Goal: Task Accomplishment & Management: Manage account settings

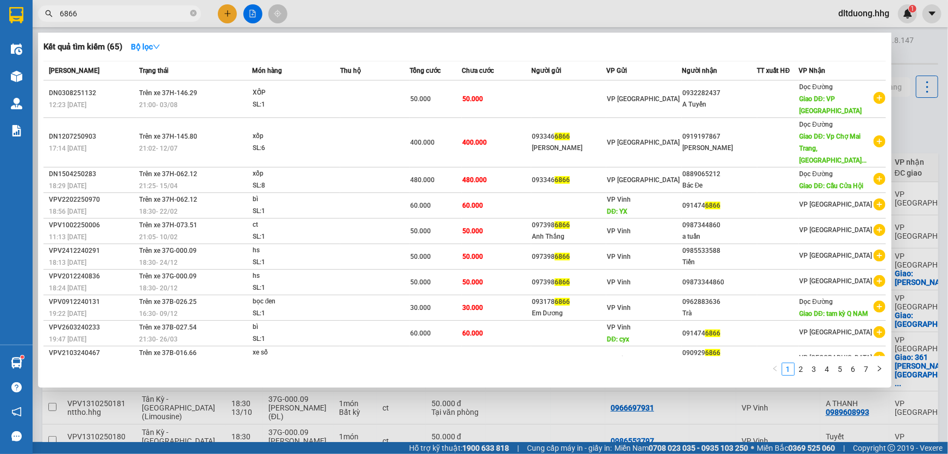
click at [45, 412] on div at bounding box center [474, 227] width 948 height 454
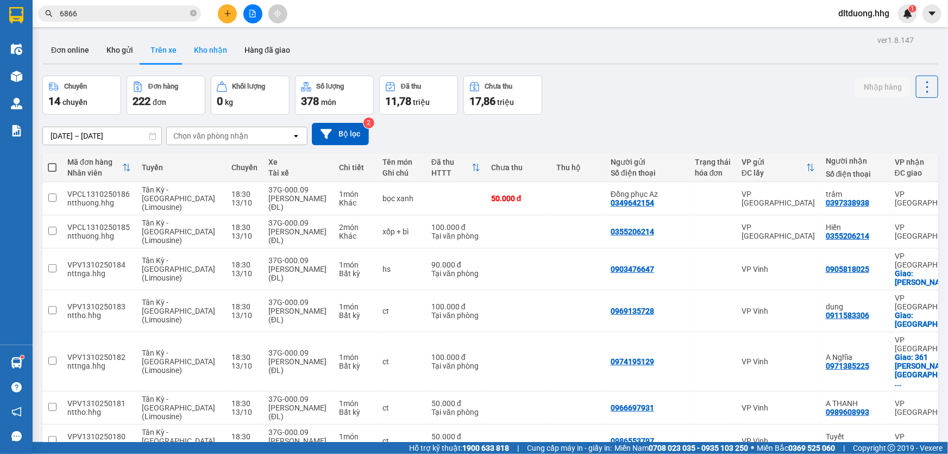
click at [201, 45] on button "Kho nhận" at bounding box center [210, 50] width 51 height 26
type input "[DATE] – [DATE]"
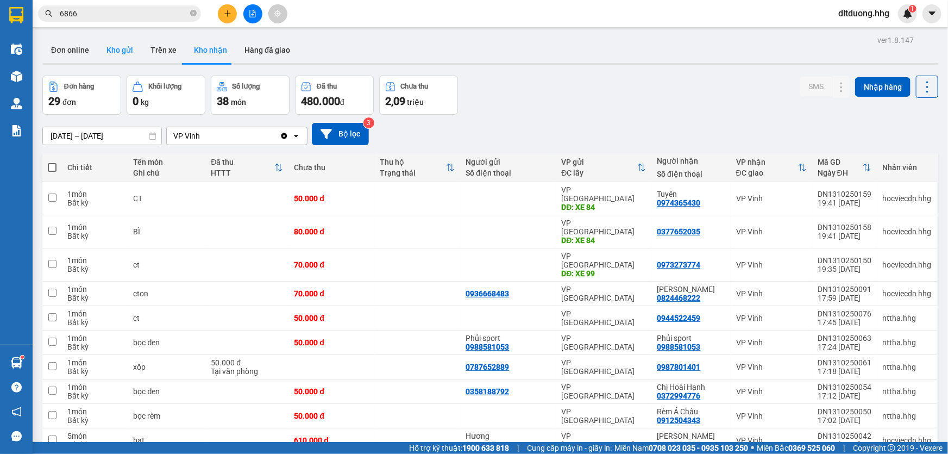
click at [129, 48] on button "Kho gửi" at bounding box center [120, 50] width 44 height 26
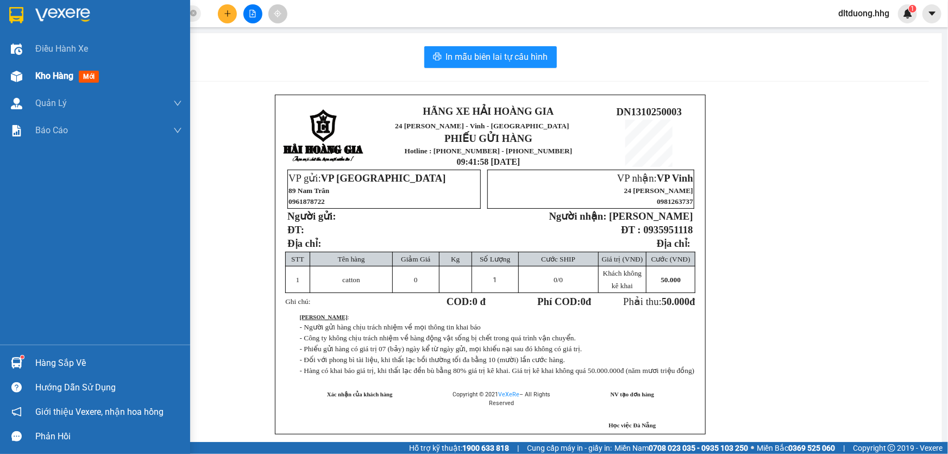
click at [63, 76] on span "Kho hàng" at bounding box center [54, 76] width 38 height 10
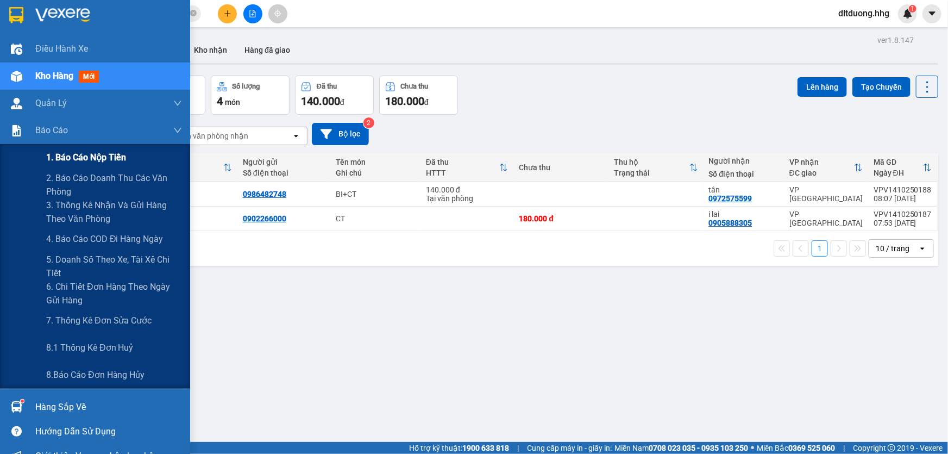
click at [88, 162] on span "1. Báo cáo nộp tiền" at bounding box center [86, 157] width 80 height 14
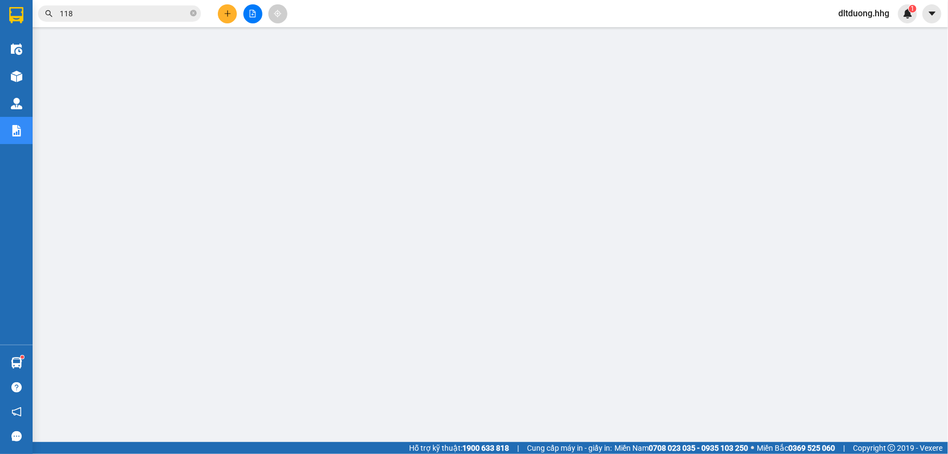
click at [92, 15] on input "118" at bounding box center [124, 14] width 128 height 12
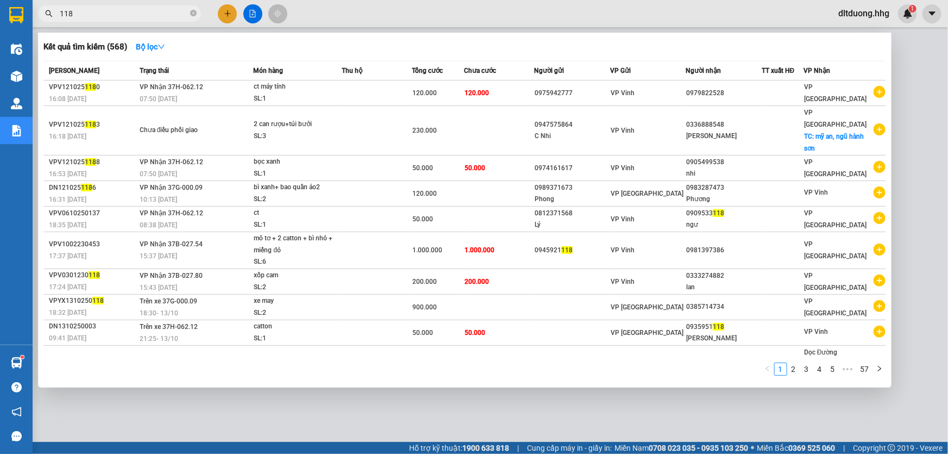
click at [92, 15] on input "118" at bounding box center [124, 14] width 128 height 12
paste input "DN1010250749"
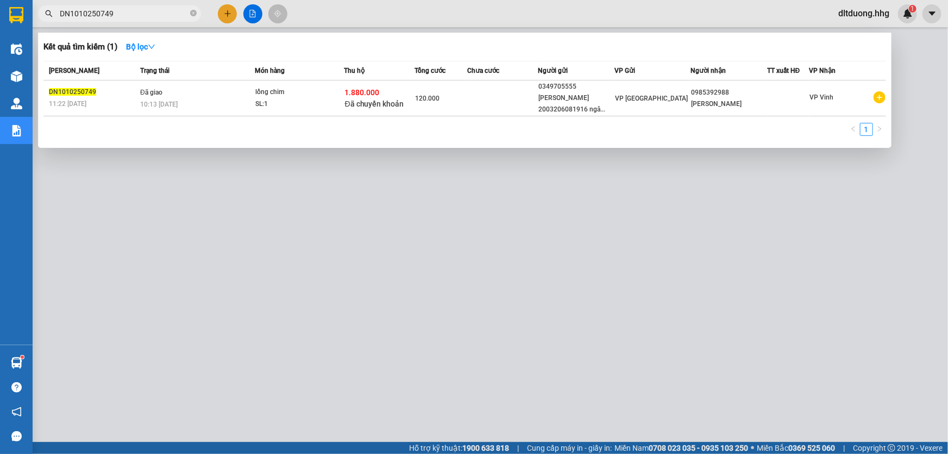
type input "DN1010250749"
click at [342, 357] on div at bounding box center [474, 227] width 948 height 454
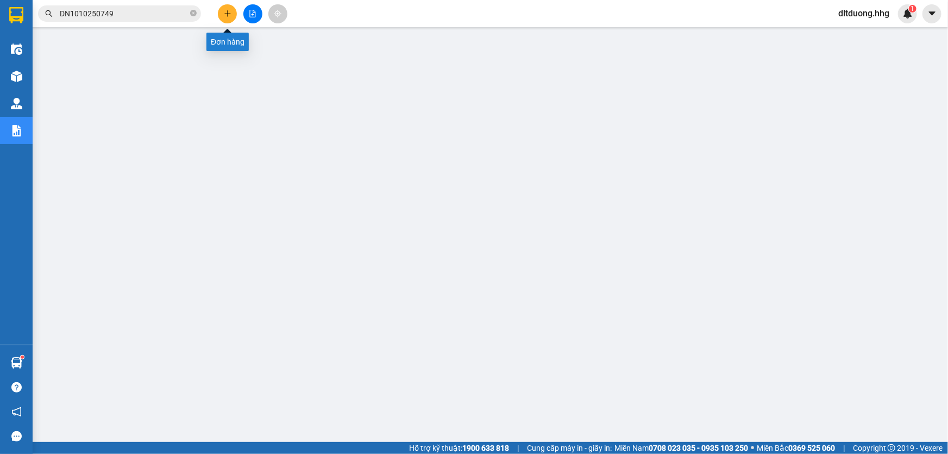
click at [228, 18] on button at bounding box center [227, 13] width 19 height 19
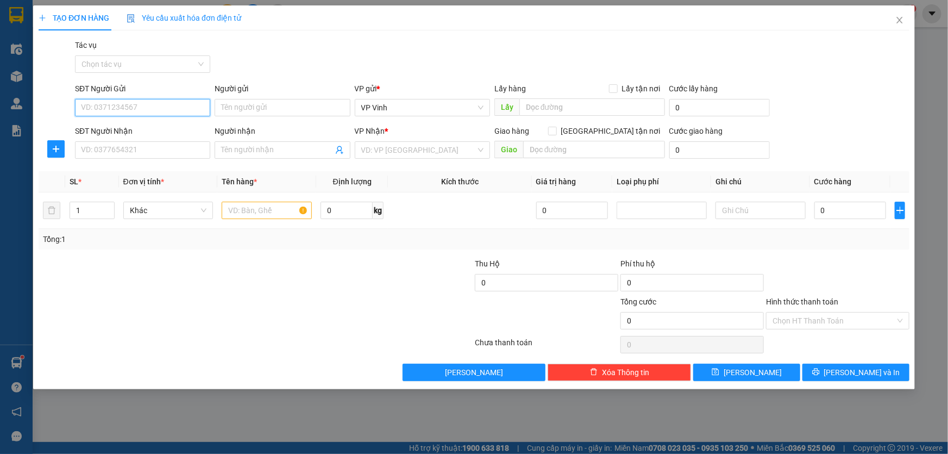
click at [116, 105] on input "SĐT Người Gửi" at bounding box center [142, 107] width 135 height 17
click at [173, 128] on div "0911173178 - Anh Sơn" at bounding box center [142, 129] width 122 height 12
type input "0911173178"
type input "Anh Sơn"
type input "0911173178"
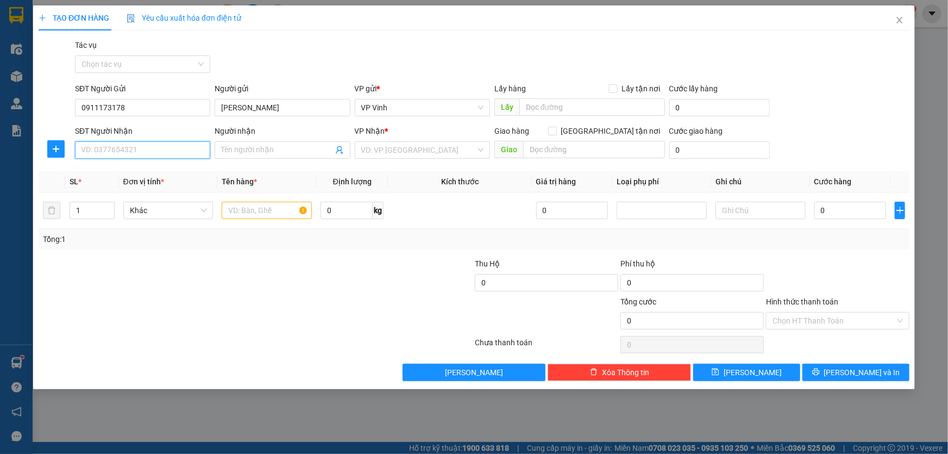
click at [164, 152] on input "SĐT Người Nhận" at bounding box center [142, 149] width 135 height 17
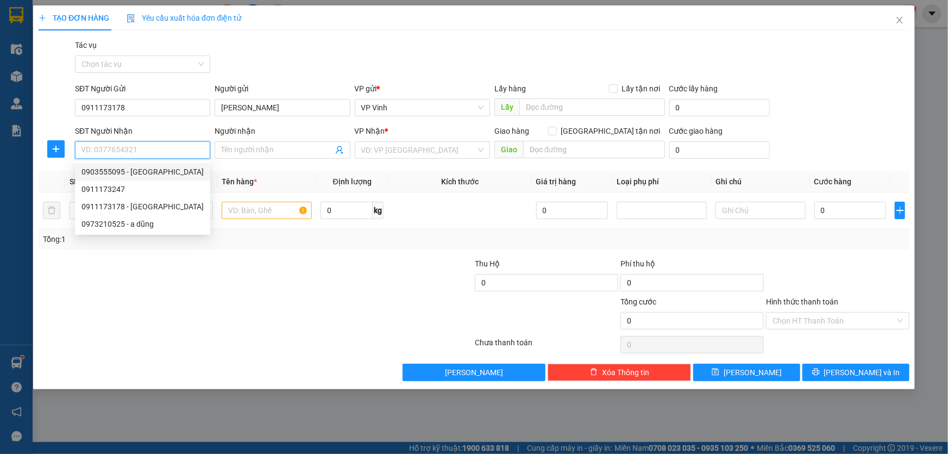
click at [163, 174] on div "0903555095 - Anh Lâm" at bounding box center [142, 172] width 122 height 12
type input "0903555095"
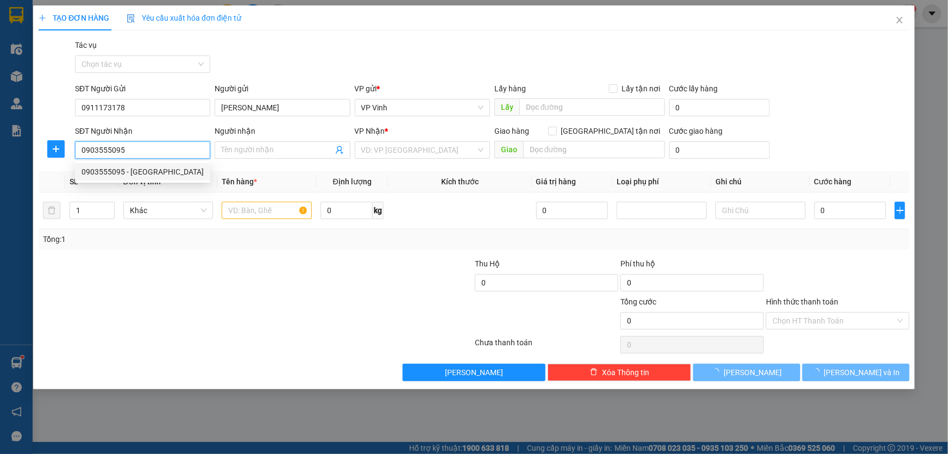
type input "Anh Lâm"
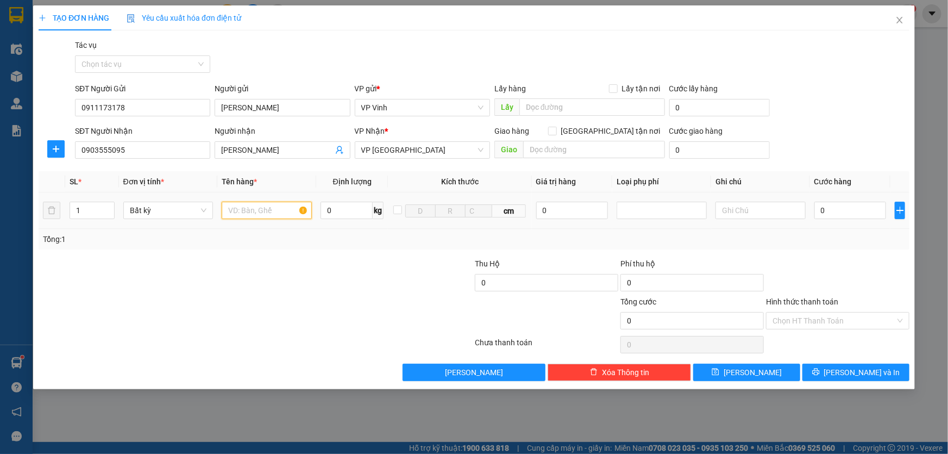
click at [264, 216] on input "text" at bounding box center [267, 210] width 90 height 17
click at [248, 215] on input "text" at bounding box center [267, 210] width 90 height 17
type input "ct"
click at [854, 212] on input "0" at bounding box center [850, 210] width 72 height 17
type input "5"
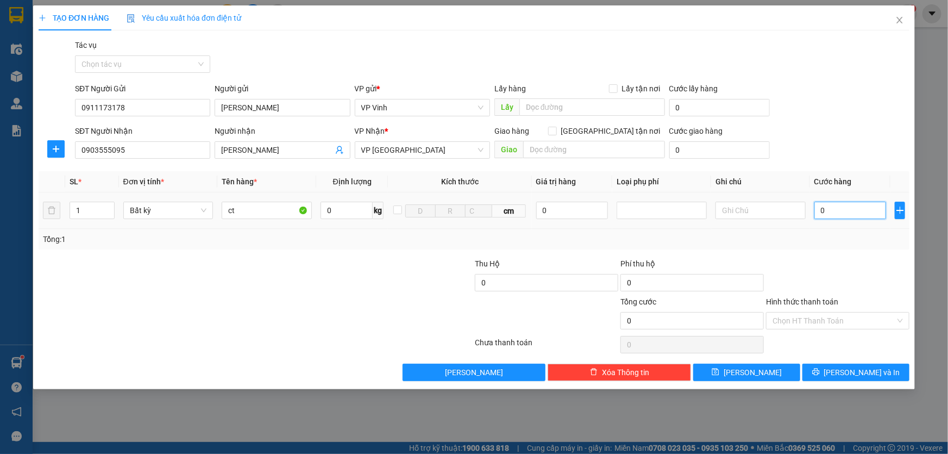
type input "5"
type input "50"
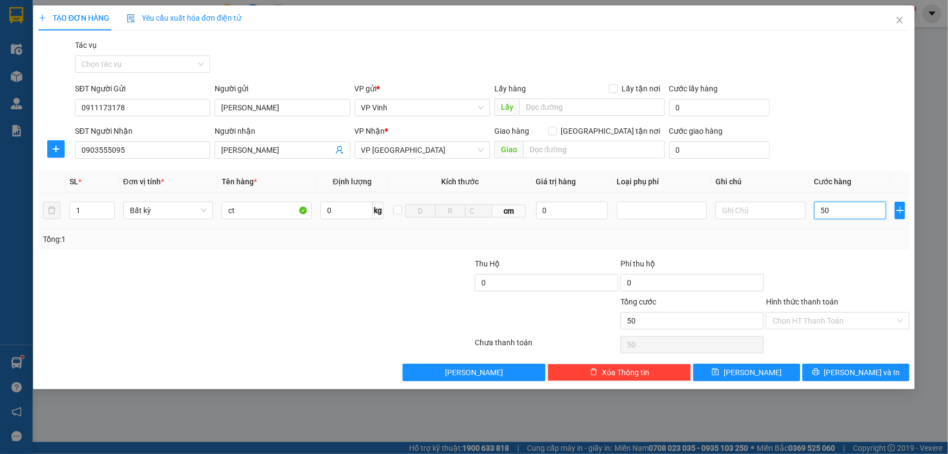
type input "500"
type input "5.000"
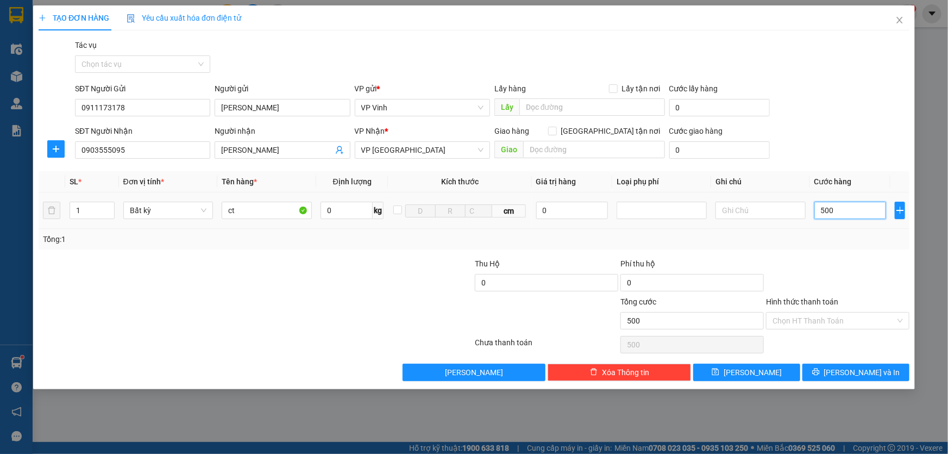
type input "5.000"
type input "50.000"
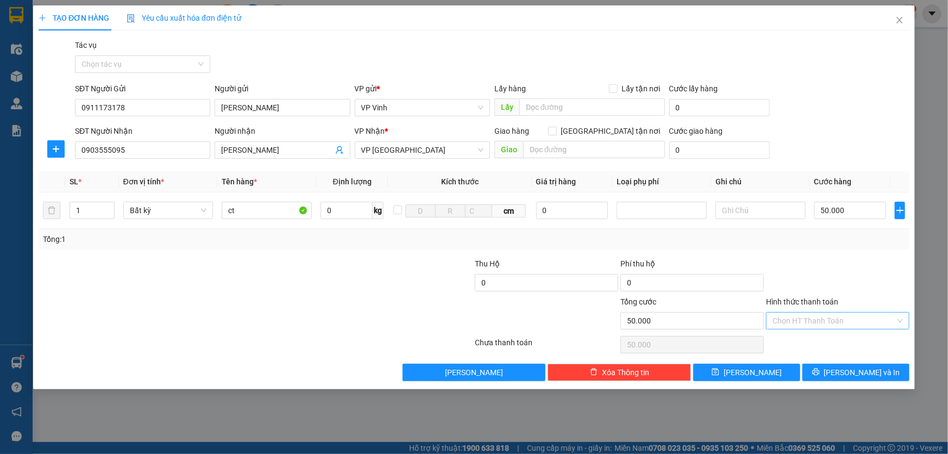
click at [840, 314] on input "Hình thức thanh toán" at bounding box center [833, 320] width 123 height 16
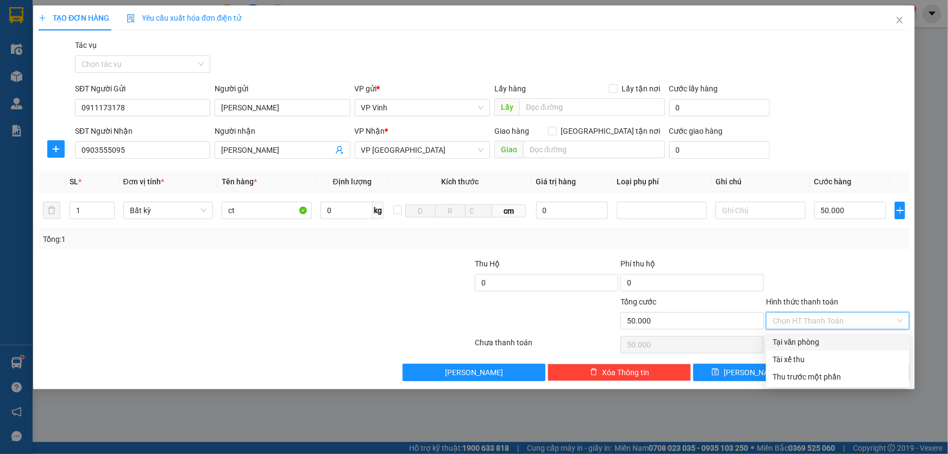
click at [812, 344] on div "Tại văn phòng" at bounding box center [837, 342] width 130 height 12
type input "0"
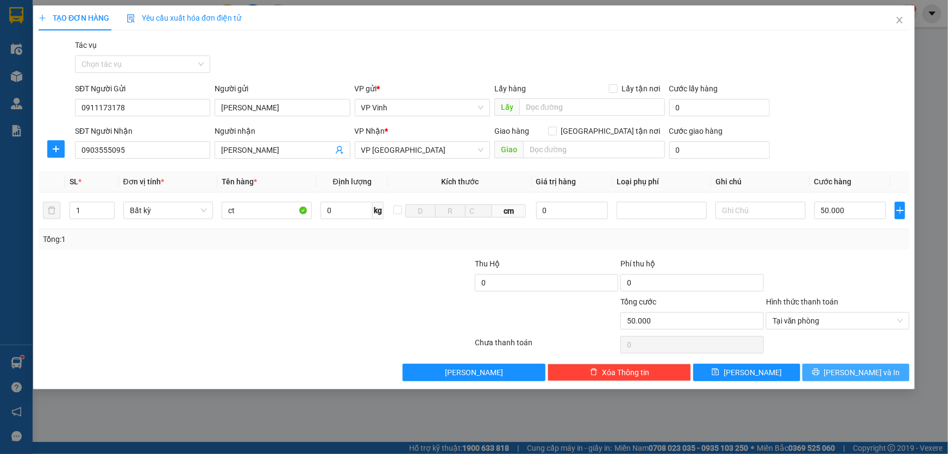
click at [858, 366] on span "Lưu và In" at bounding box center [862, 372] width 76 height 12
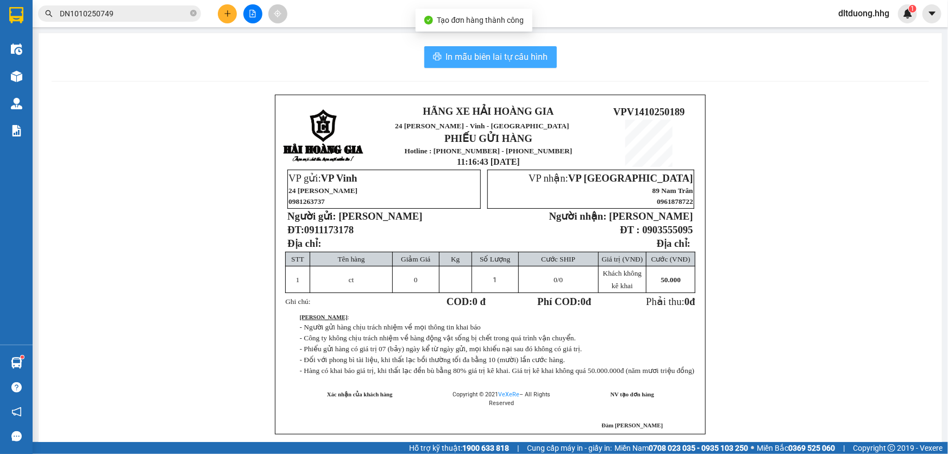
click at [508, 59] on span "In mẫu biên lai tự cấu hình" at bounding box center [497, 57] width 102 height 14
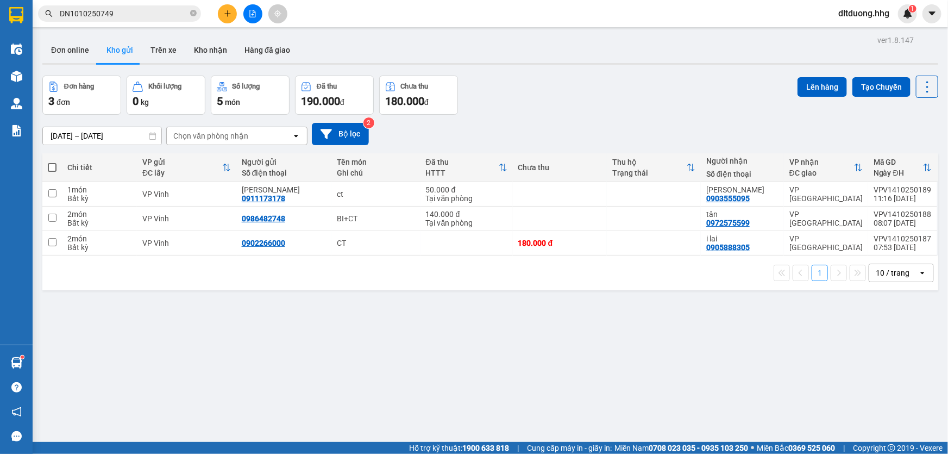
click at [889, 274] on div "10 / trang" at bounding box center [893, 272] width 34 height 11
click at [889, 394] on span "100 / trang" at bounding box center [889, 393] width 39 height 11
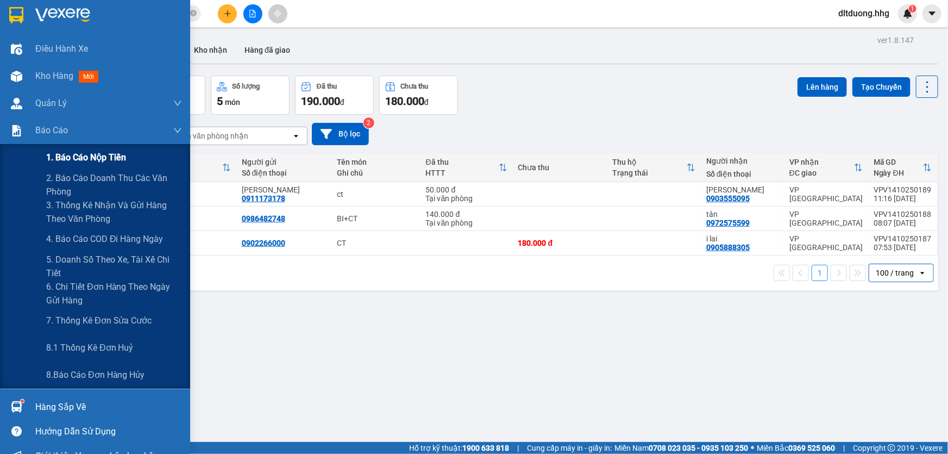
click at [66, 158] on span "1. Báo cáo nộp tiền" at bounding box center [86, 157] width 80 height 14
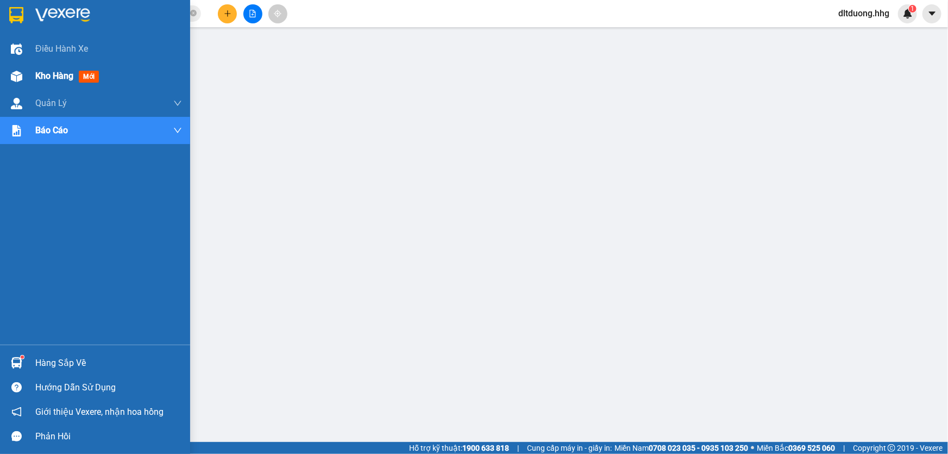
click at [51, 77] on span "Kho hàng" at bounding box center [54, 76] width 38 height 10
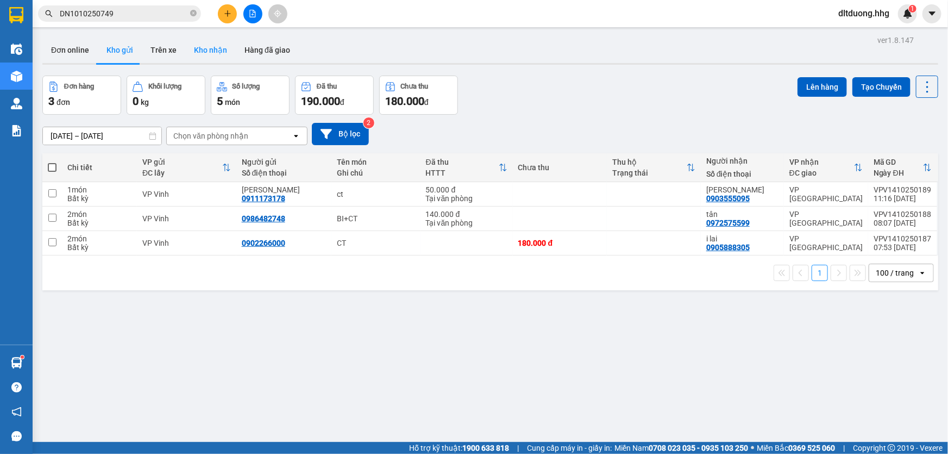
click at [208, 52] on button "Kho nhận" at bounding box center [210, 50] width 51 height 26
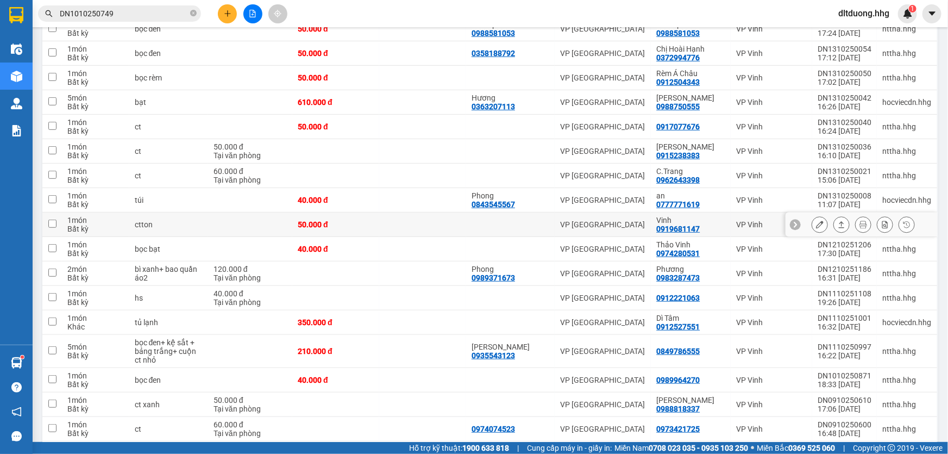
scroll to position [255, 0]
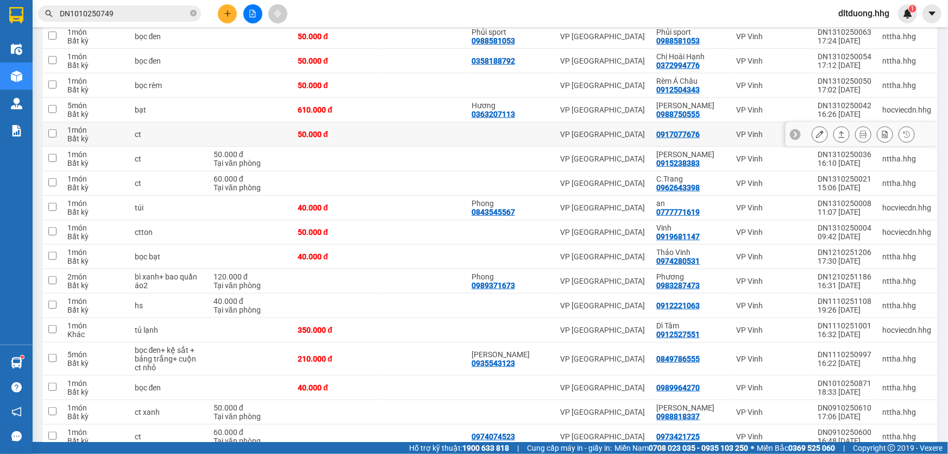
click at [816, 135] on icon at bounding box center [820, 134] width 8 height 8
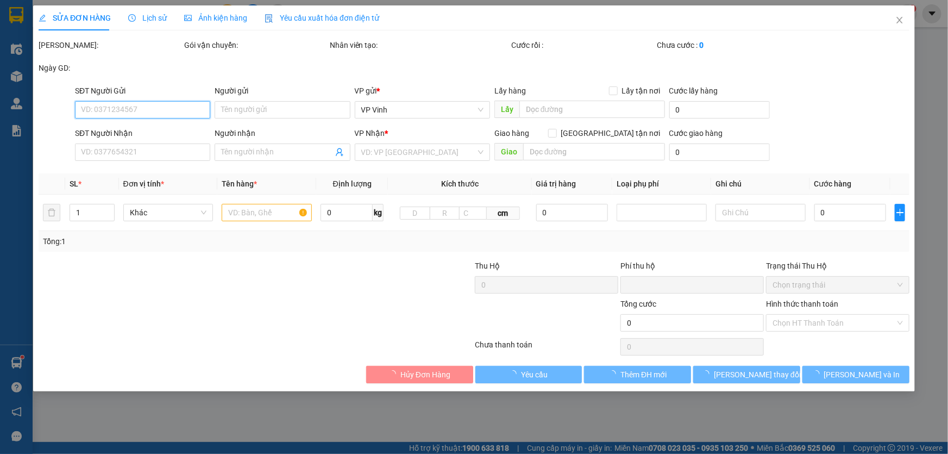
type input "0917077676"
type input "0"
type input "50.000"
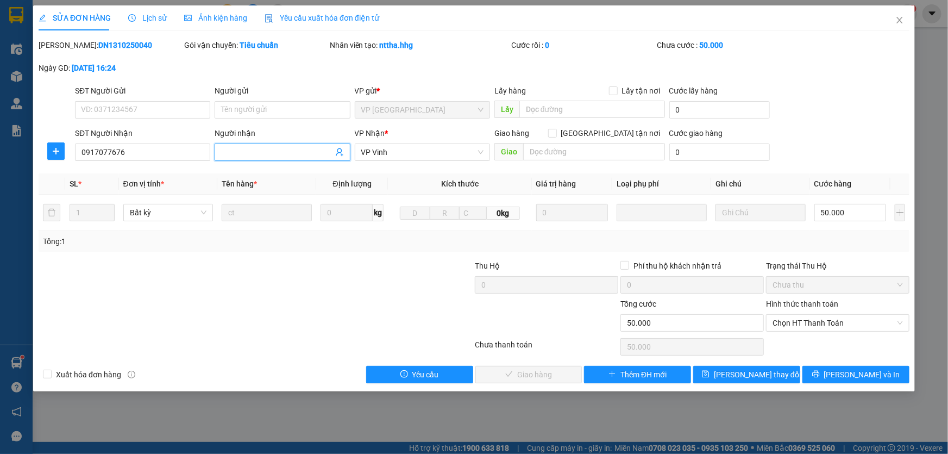
click at [268, 156] on input "Người nhận" at bounding box center [276, 152] width 111 height 12
type input "0967856226"
click at [789, 372] on button "Lưu thay đổi" at bounding box center [746, 374] width 107 height 17
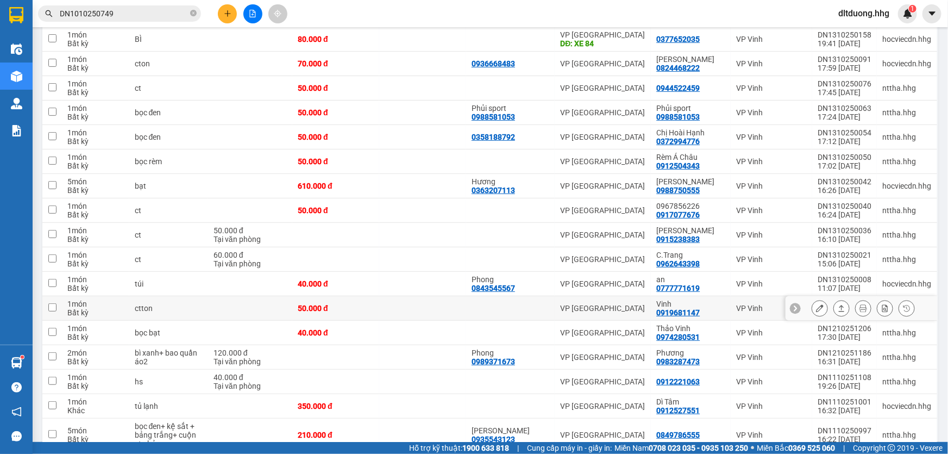
scroll to position [197, 0]
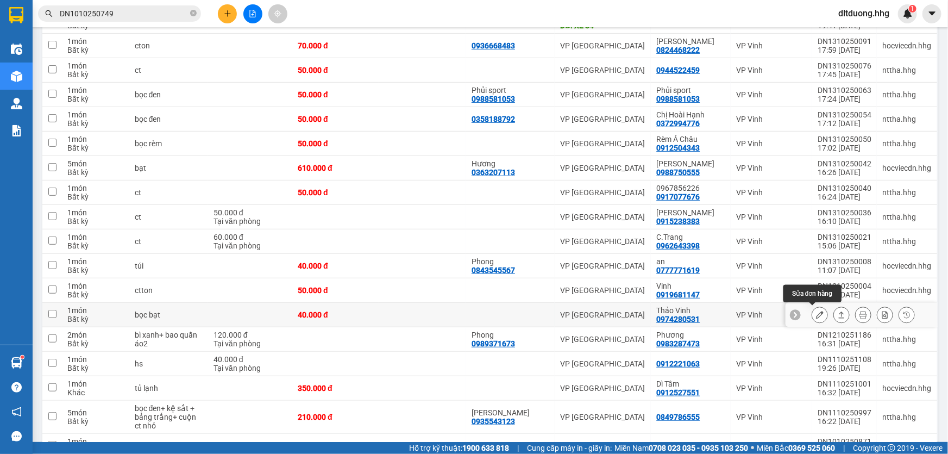
click at [816, 313] on icon at bounding box center [820, 315] width 8 height 8
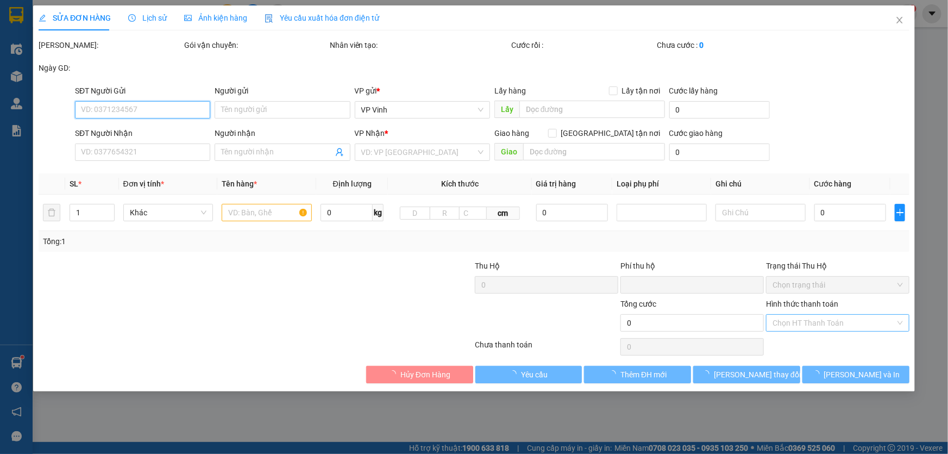
type input "0974280531"
type input "Thảo Vinh"
type input "0"
type input "40.000"
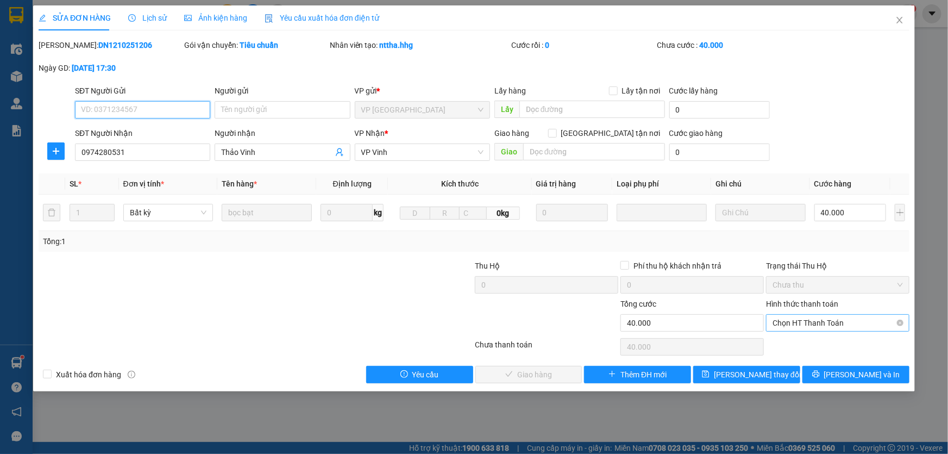
click at [790, 322] on span "Chọn HT Thanh Toán" at bounding box center [837, 323] width 130 height 16
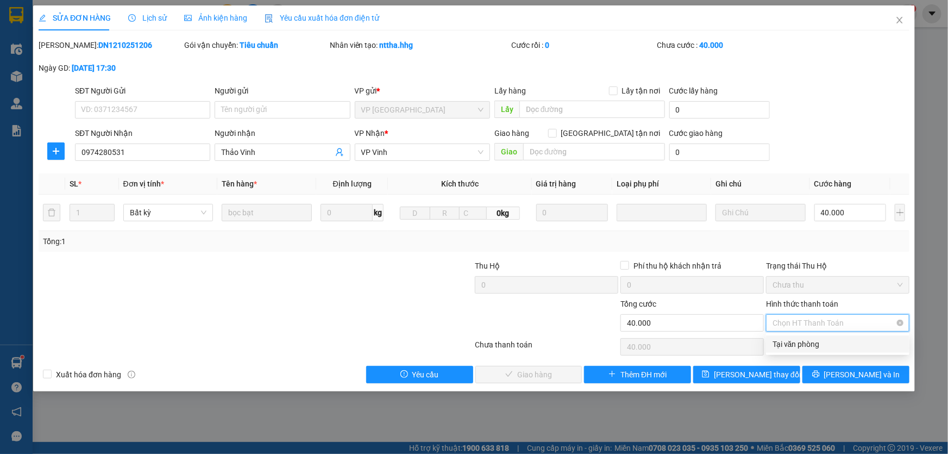
click at [796, 346] on div "Tại văn phòng" at bounding box center [837, 344] width 130 height 12
type input "0"
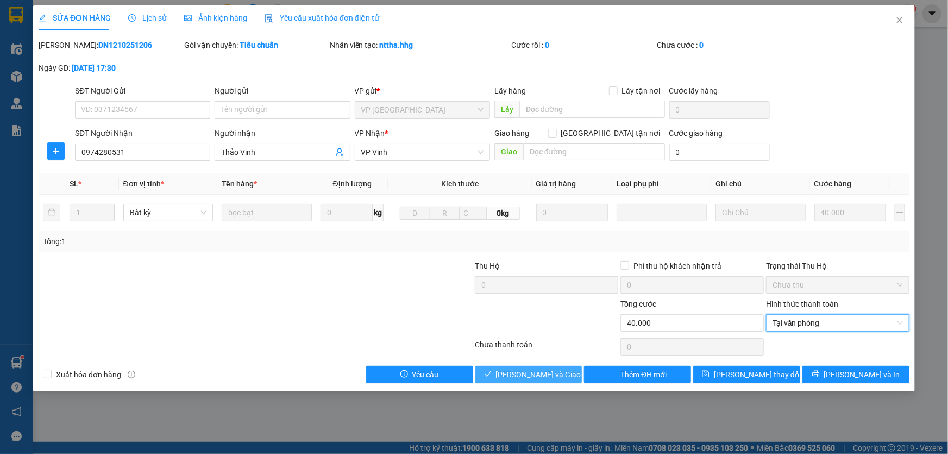
click at [515, 370] on span "Lưu và Giao hàng" at bounding box center [548, 374] width 104 height 12
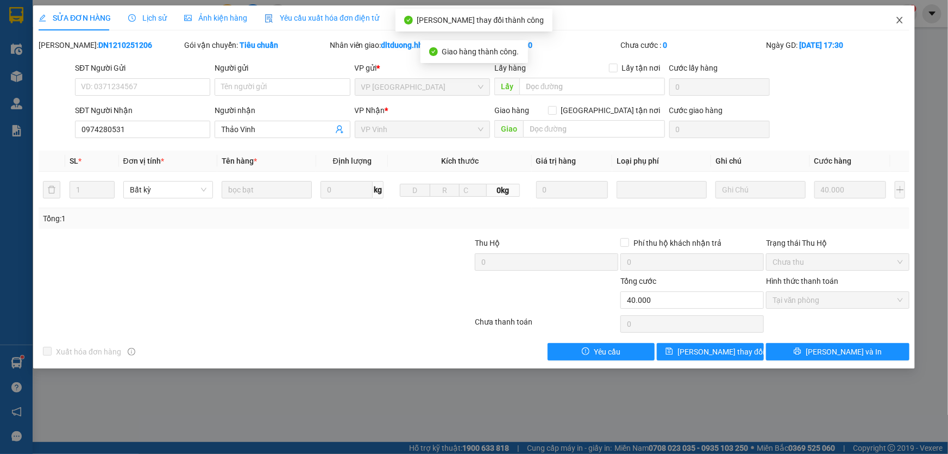
click at [901, 23] on icon "close" at bounding box center [899, 20] width 9 height 9
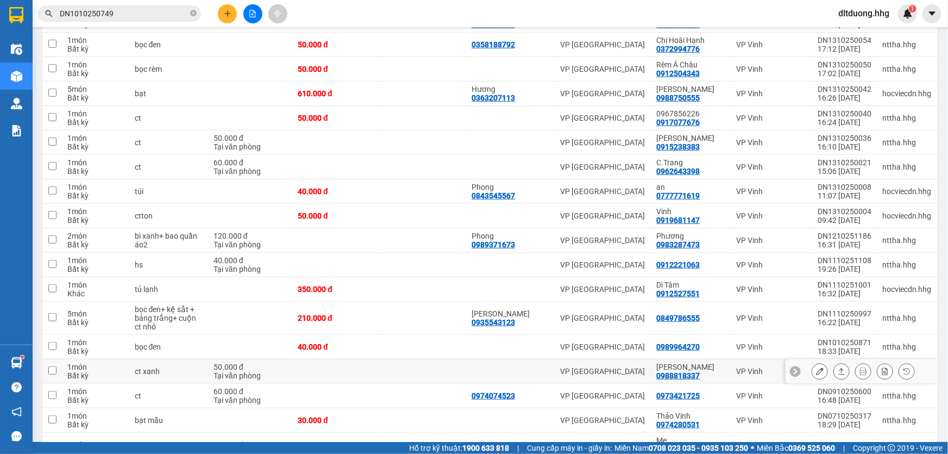
scroll to position [296, 0]
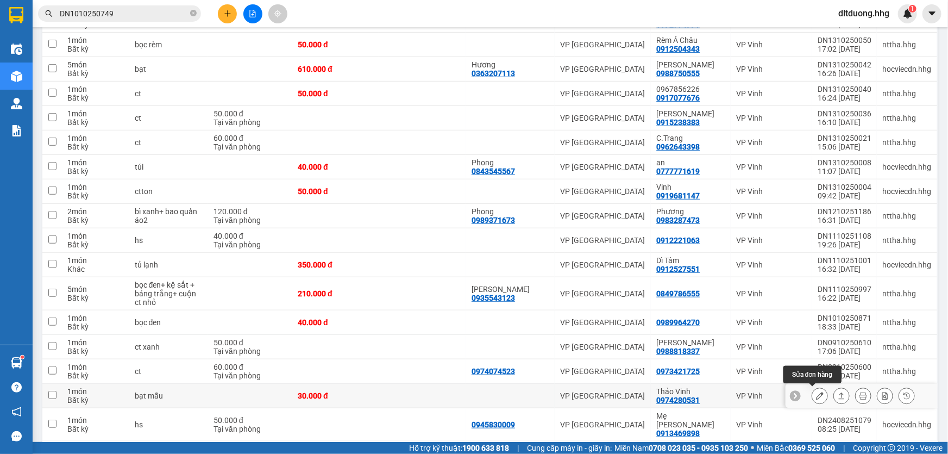
click at [816, 393] on icon at bounding box center [820, 396] width 8 height 8
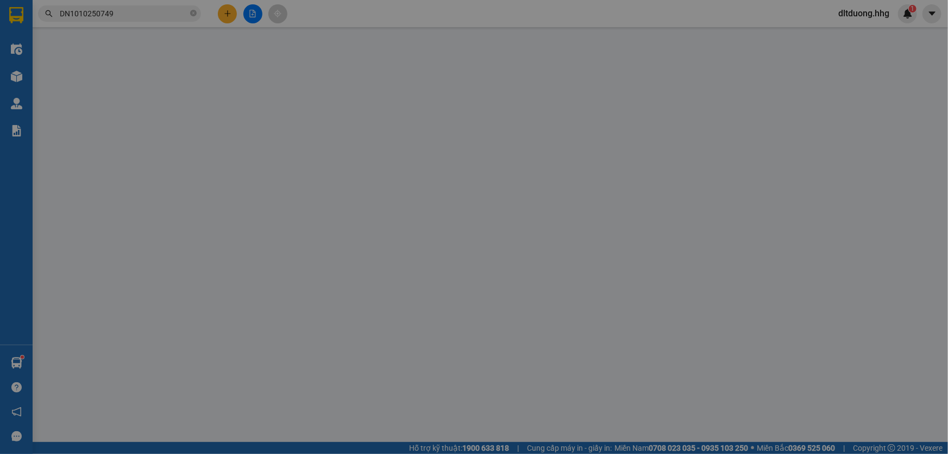
type input "0974280531"
type input "Thảo Vinh"
type input "0"
type input "30.000"
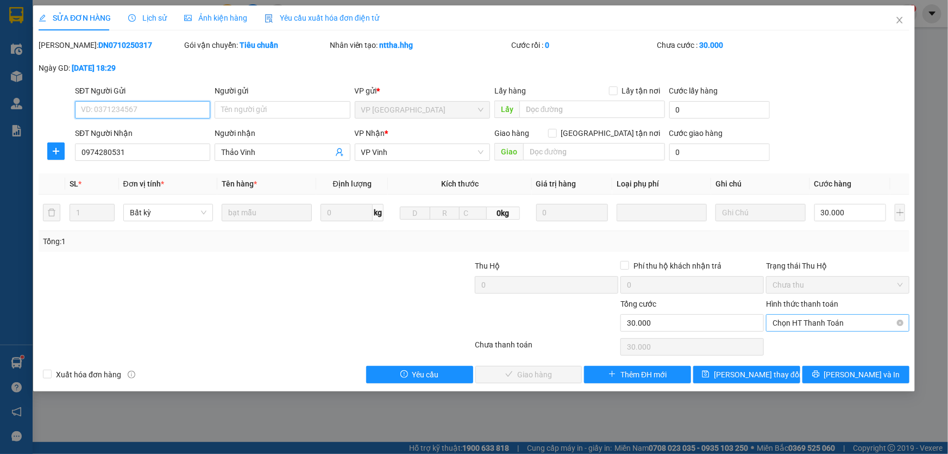
click at [831, 320] on span "Chọn HT Thanh Toán" at bounding box center [837, 323] width 130 height 16
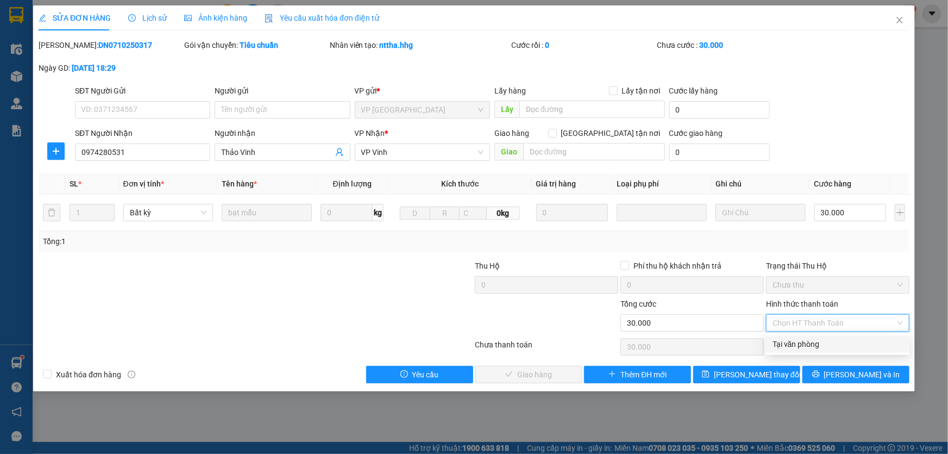
click at [816, 347] on div "Tại văn phòng" at bounding box center [837, 344] width 130 height 12
type input "0"
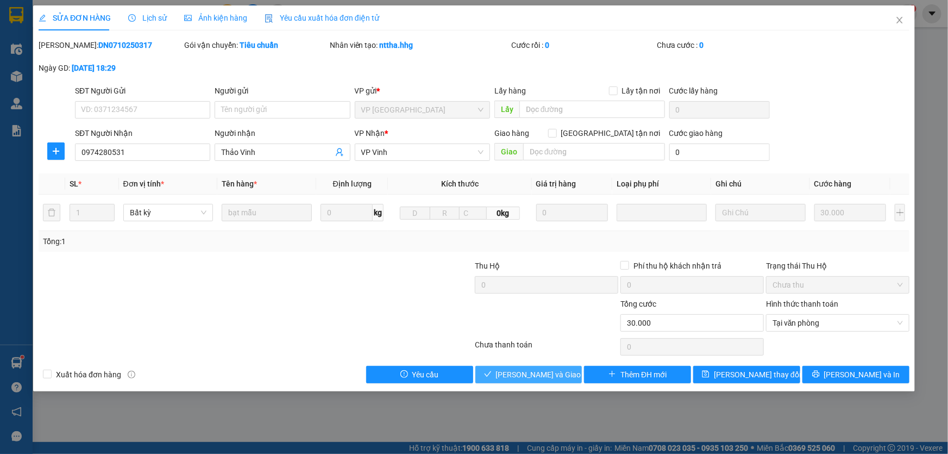
click at [531, 368] on span "Lưu và Giao hàng" at bounding box center [548, 374] width 104 height 12
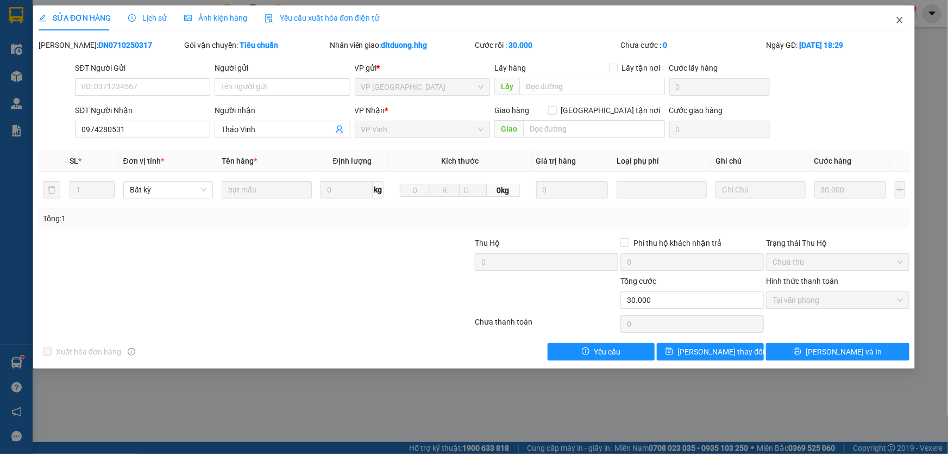
click at [896, 23] on icon "close" at bounding box center [899, 20] width 9 height 9
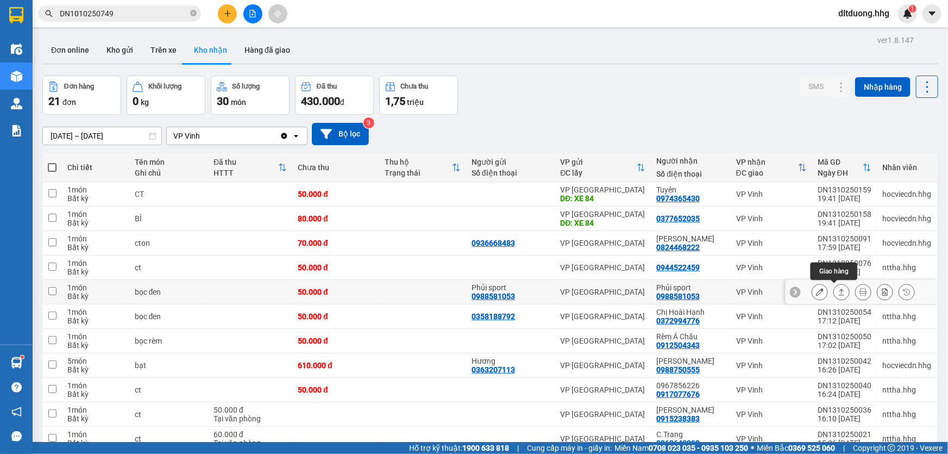
click at [839, 292] on button at bounding box center [841, 291] width 15 height 19
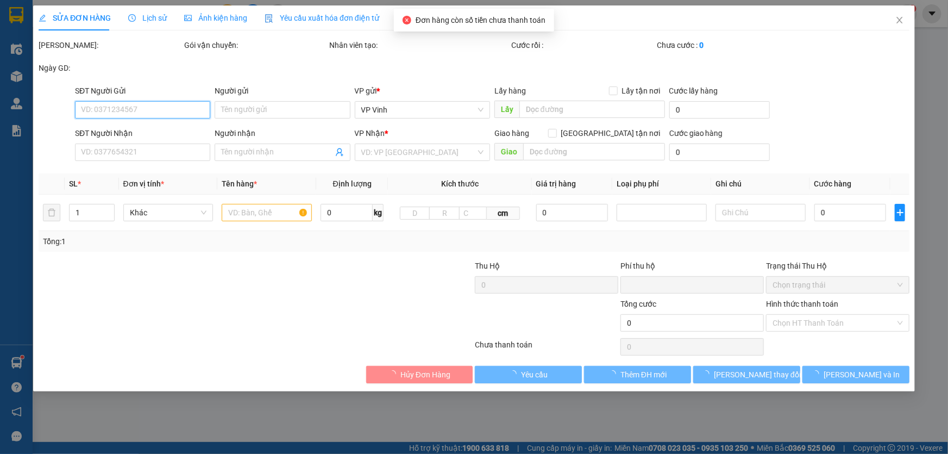
type input "0988581053"
type input "Phủi sport"
type input "0988581053"
type input "Phủi sport"
type input "0"
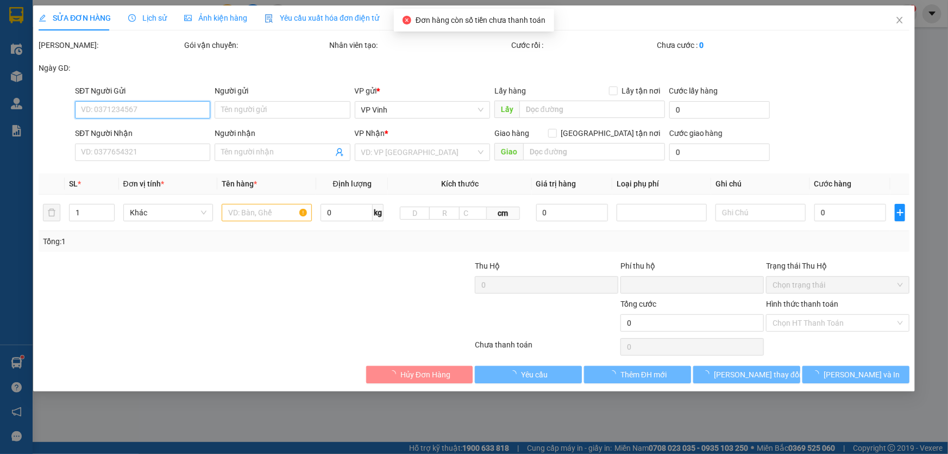
type input "50.000"
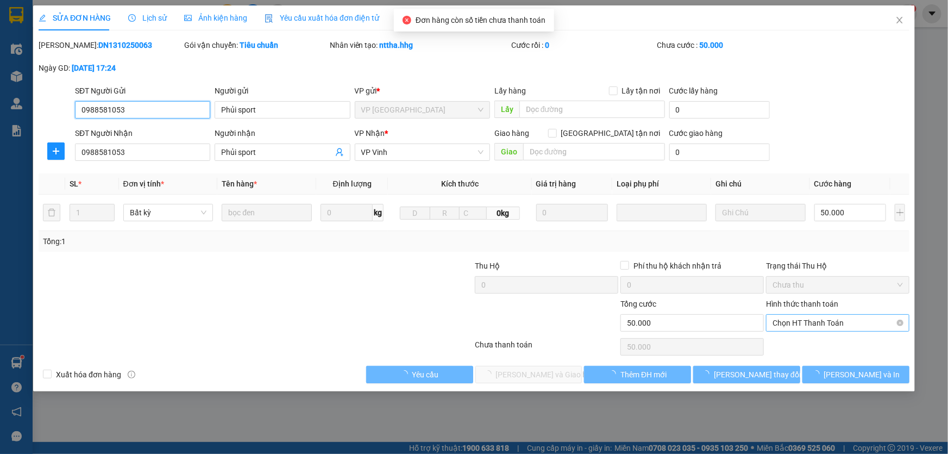
drag, startPoint x: 839, startPoint y: 292, endPoint x: 839, endPoint y: 330, distance: 38.6
click at [839, 330] on span "Chọn HT Thanh Toán" at bounding box center [837, 323] width 130 height 16
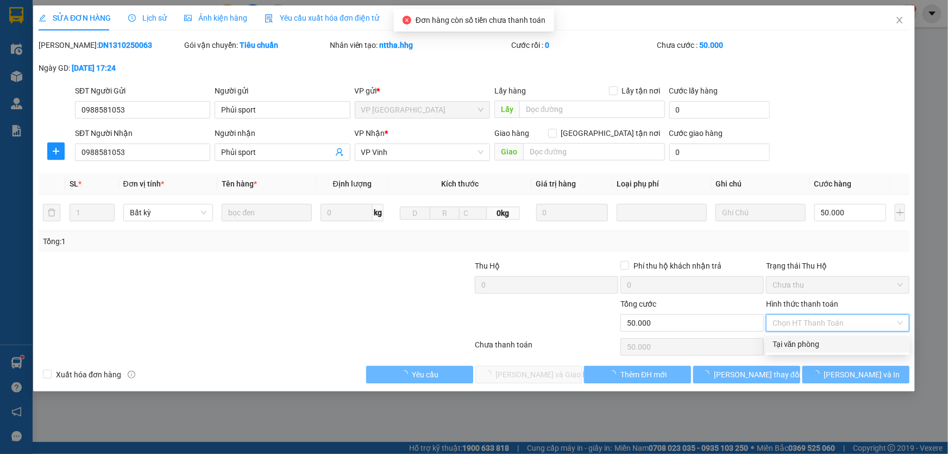
click at [837, 342] on div "Tại văn phòng" at bounding box center [837, 344] width 130 height 12
type input "0"
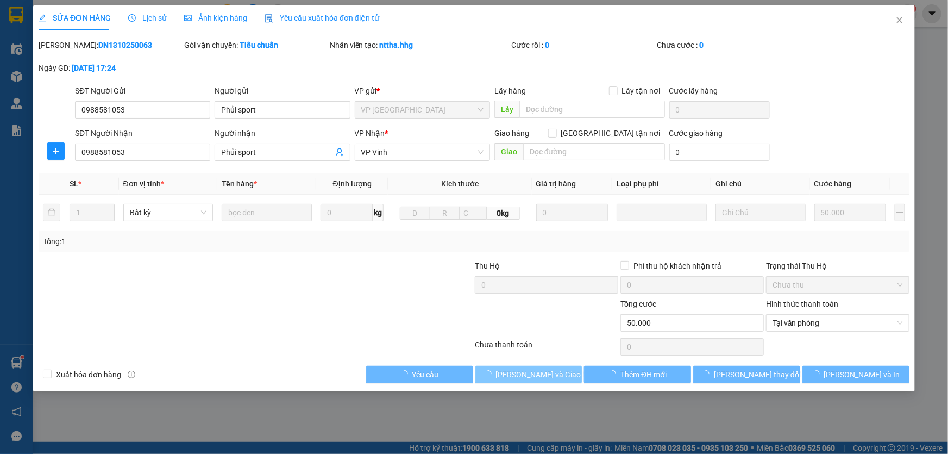
click at [571, 379] on button "Lưu và Giao hàng" at bounding box center [528, 374] width 107 height 17
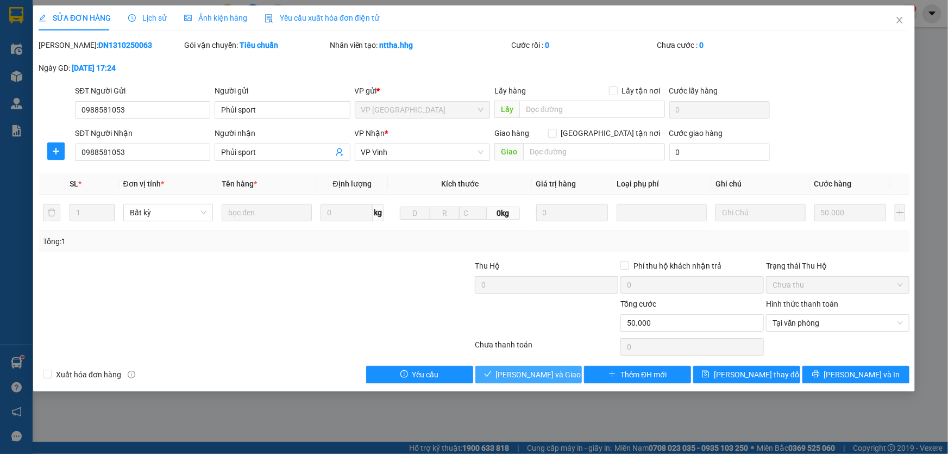
click at [564, 375] on button "Lưu và Giao hàng" at bounding box center [528, 374] width 107 height 17
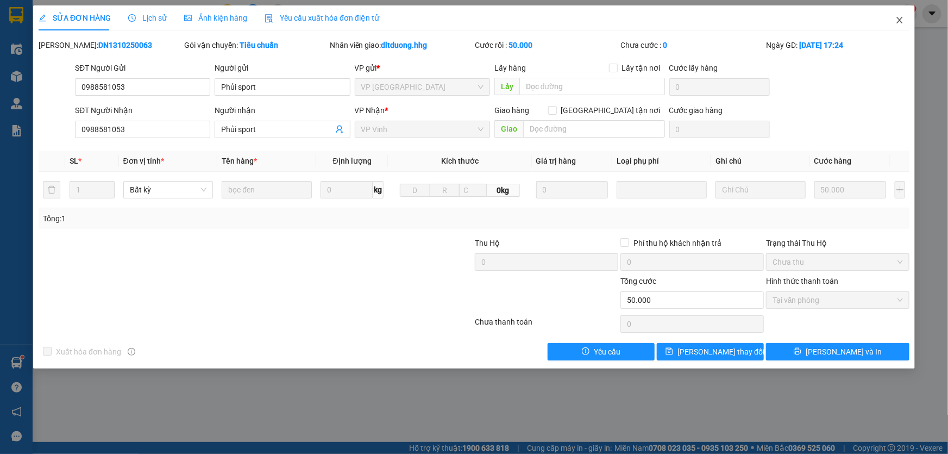
click at [901, 24] on icon "close" at bounding box center [899, 20] width 9 height 9
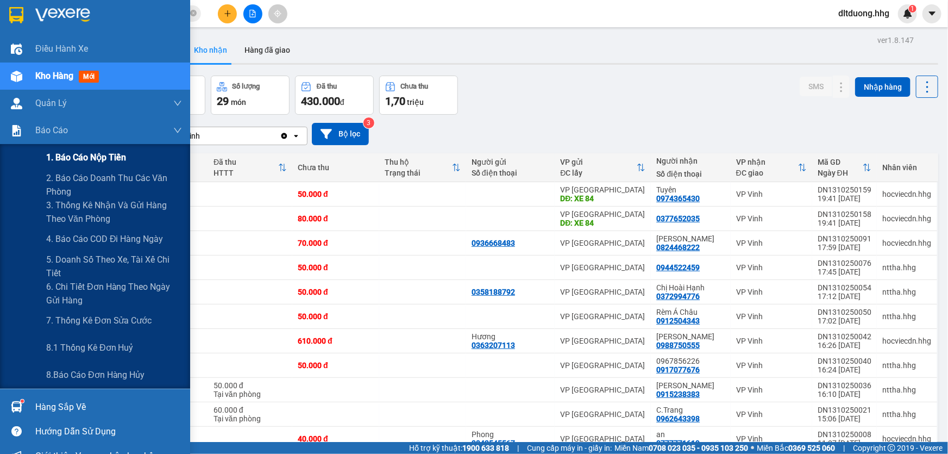
click at [108, 161] on span "1. Báo cáo nộp tiền" at bounding box center [86, 157] width 80 height 14
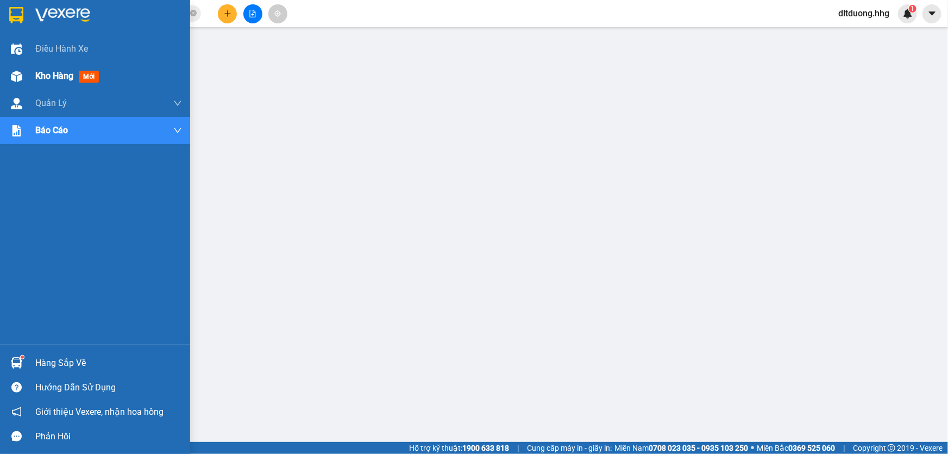
click at [45, 80] on span "Kho hàng" at bounding box center [54, 76] width 38 height 10
